Goal: Task Accomplishment & Management: Manage account settings

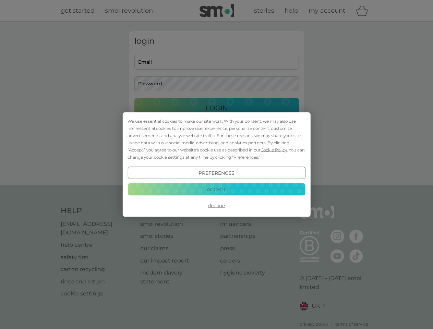
click at [274, 150] on span "Cookie Policy" at bounding box center [274, 150] width 26 height 5
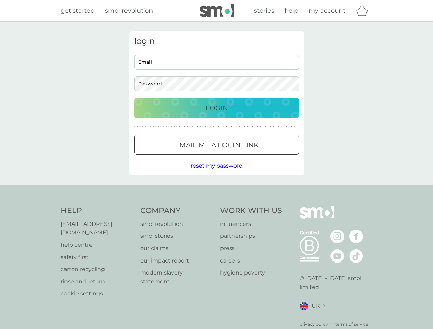
click at [245, 157] on div "login Email Password Login ● ● ● ● ● ● ● ● ● ● ● ● ● ● ● ● ● ● ● ● ● ● ● ● ● ● …" at bounding box center [216, 103] width 175 height 144
click at [216, 173] on div "login Email Password Login ● ● ● ● ● ● ● ● ● ● ● ● ● ● ● ● ● ● ● ● ● ● ● ● ● ● …" at bounding box center [216, 103] width 175 height 144
click at [216, 206] on div "Help [EMAIL_ADDRESS][DOMAIN_NAME] help centre safety first carton recycling rin…" at bounding box center [217, 267] width 312 height 122
click at [216, 189] on div "Help [EMAIL_ADDRESS][DOMAIN_NAME] help centre safety first carton recycling rin…" at bounding box center [216, 266] width 433 height 163
